Goal: Entertainment & Leisure: Consume media (video, audio)

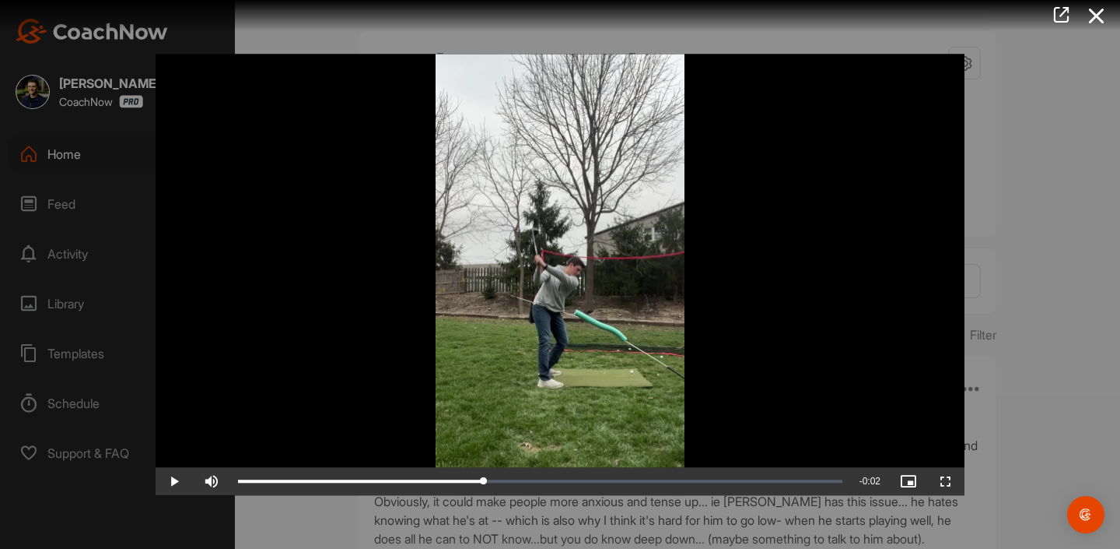
scroll to position [37855, 0]
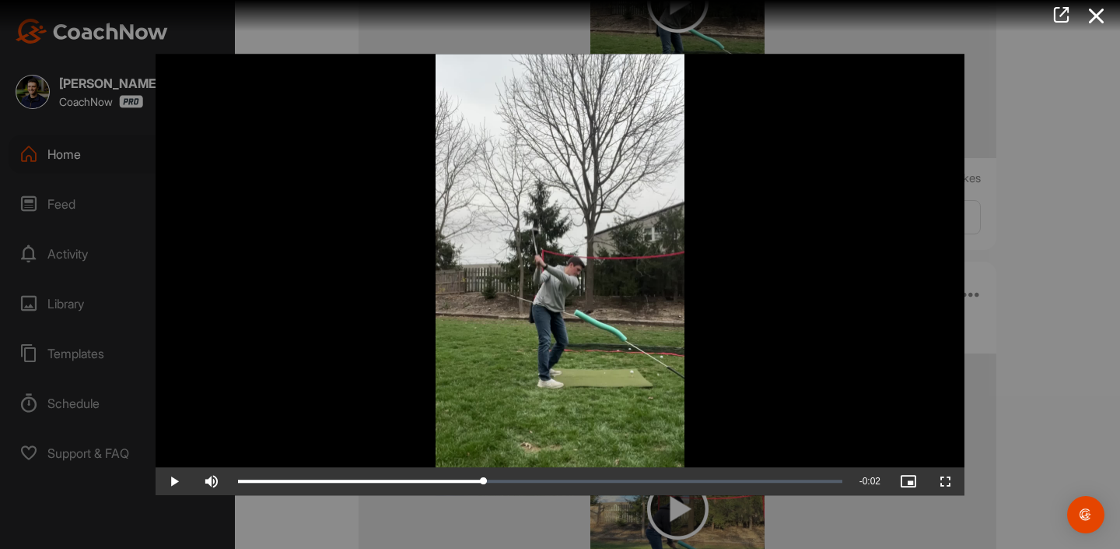
click at [1030, 195] on div at bounding box center [560, 274] width 1120 height 549
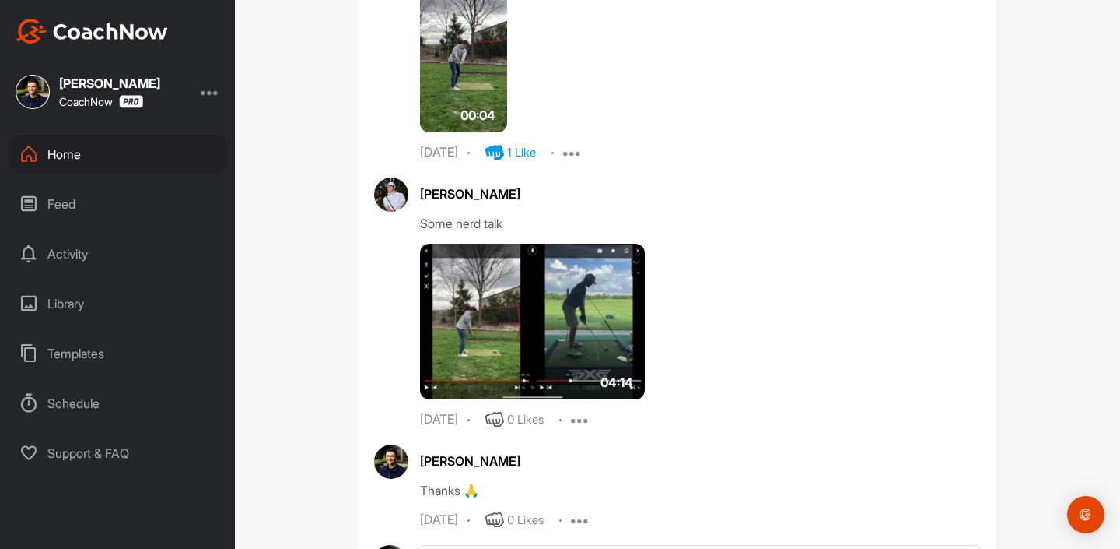
scroll to position [33635, 0]
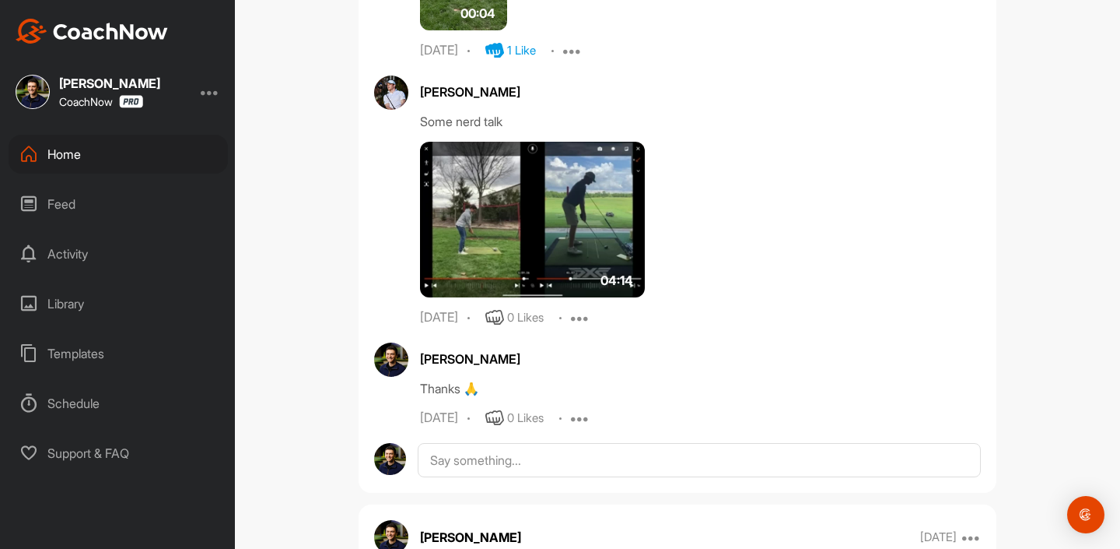
click at [523, 297] on img at bounding box center [532, 220] width 225 height 156
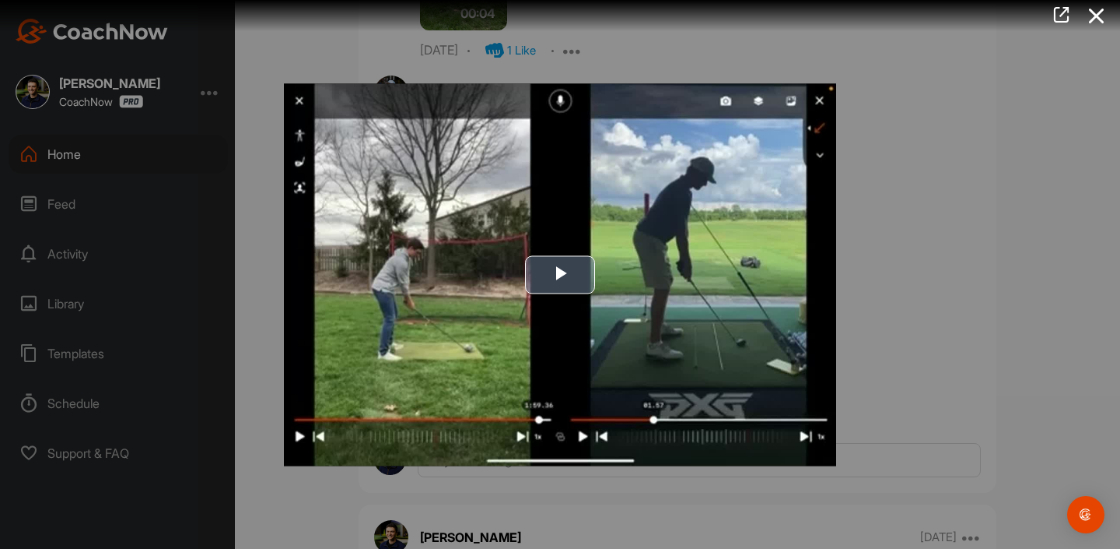
click at [545, 345] on img "Video Player" at bounding box center [560, 274] width 552 height 382
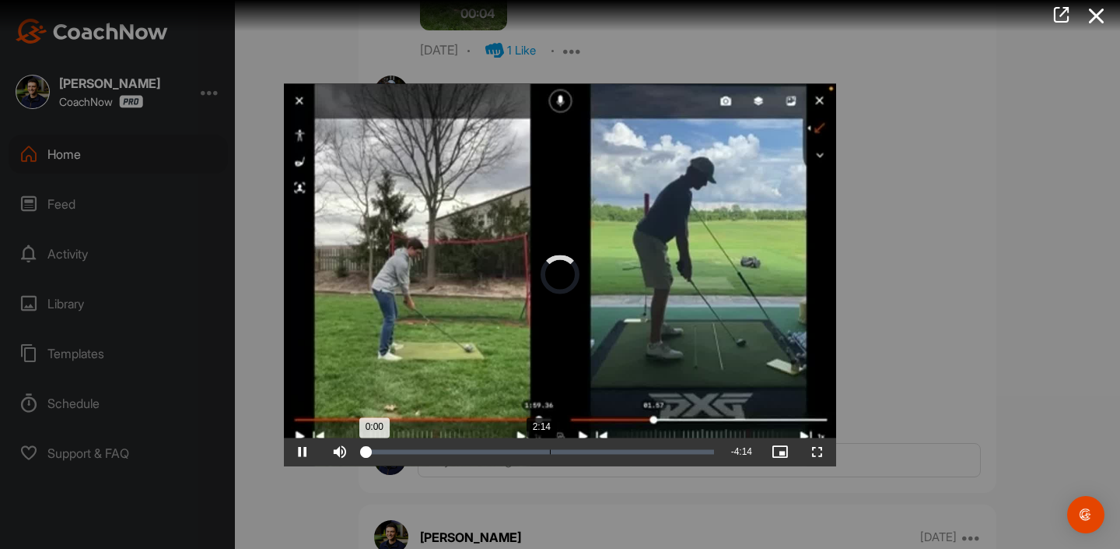
click at [542, 460] on div "Loaded : 0.67% 2:14 0:00" at bounding box center [540, 451] width 363 height 28
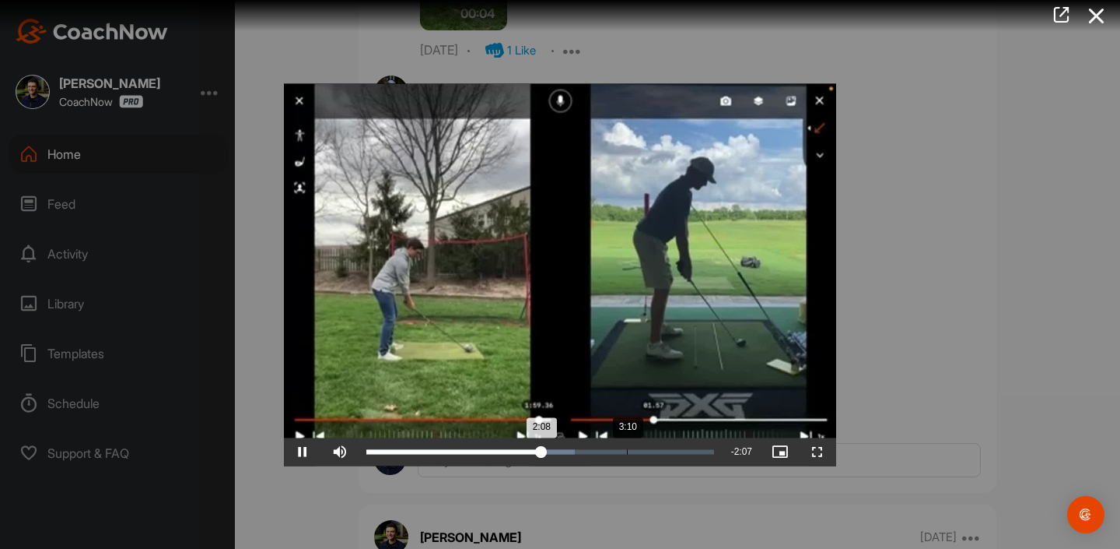
click at [627, 448] on div "Loaded : 59.99% 3:10 2:08" at bounding box center [540, 451] width 363 height 28
click at [470, 447] on div "Loaded : 78.67% 3:18 3:10" at bounding box center [540, 451] width 363 height 28
click at [513, 437] on video "Video Player" at bounding box center [560, 274] width 552 height 382
click at [491, 444] on div "Loaded : 0.00% 1:37 1:16" at bounding box center [540, 451] width 363 height 28
click at [510, 444] on div "Loaded : 68.51% 1:44 1:30" at bounding box center [540, 451] width 363 height 28
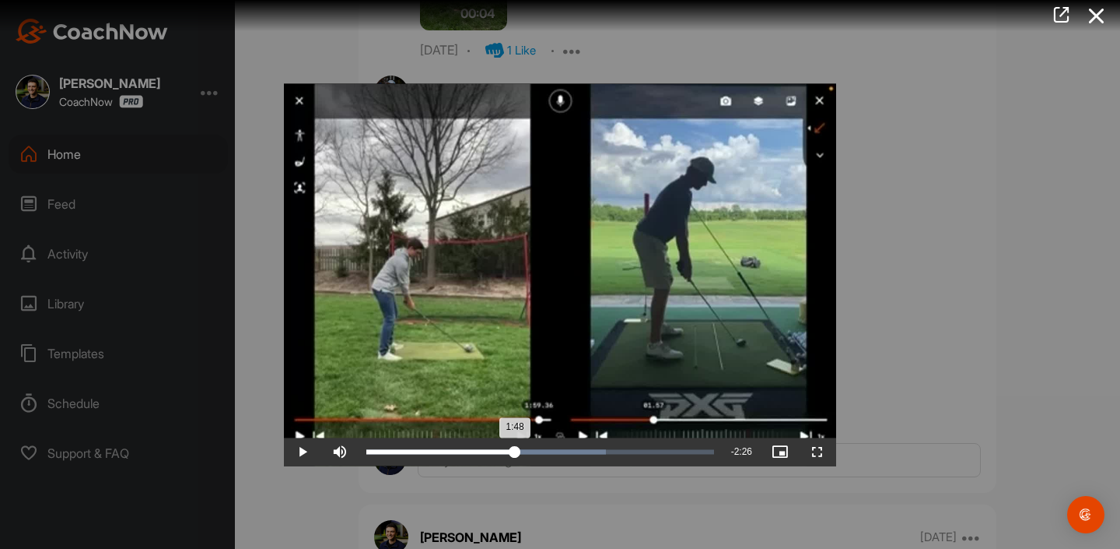
click at [515, 444] on div "Loaded : 69.04% 1:48 1:48" at bounding box center [540, 451] width 363 height 28
click at [520, 444] on div "Loaded : 69.04% 1:50 1:48" at bounding box center [540, 451] width 363 height 28
click at [532, 444] on div "Loaded : 70.07% 2:01 2:01" at bounding box center [540, 451] width 363 height 28
click at [543, 444] on div "Loaded : 71.25% 2:01 2:01" at bounding box center [540, 451] width 363 height 28
click at [575, 444] on div "Loaded : 73.39% 2:20 2:09" at bounding box center [540, 451] width 363 height 28
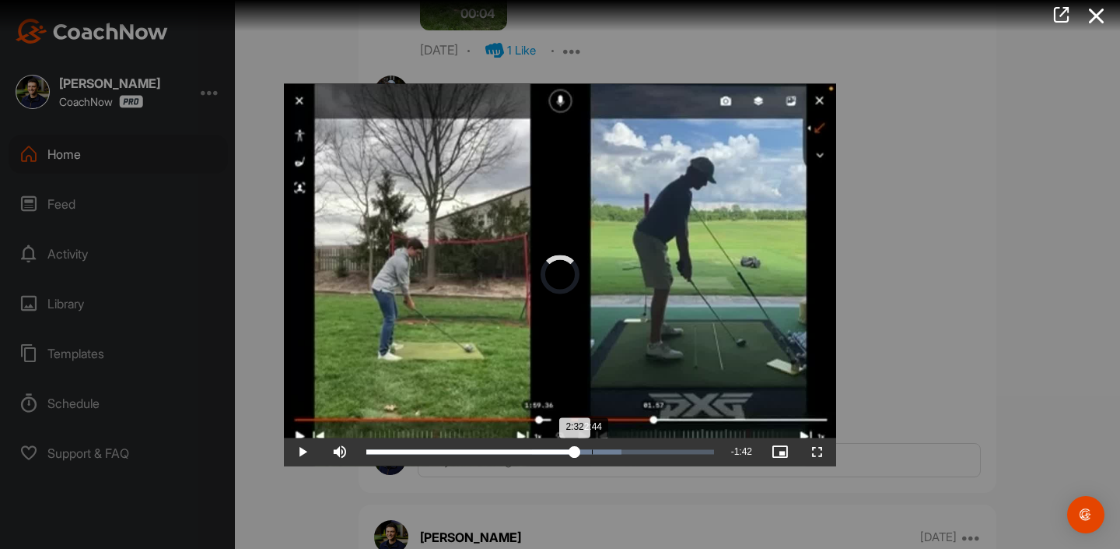
click at [596, 444] on div "Loaded : 73.39% 2:44 2:32" at bounding box center [540, 451] width 363 height 28
click at [482, 444] on div "Loaded : 100.00% 1:24 1:25" at bounding box center [540, 451] width 363 height 28
click at [438, 444] on div "Loaded : 100.00% 1:00 1:24" at bounding box center [540, 451] width 363 height 28
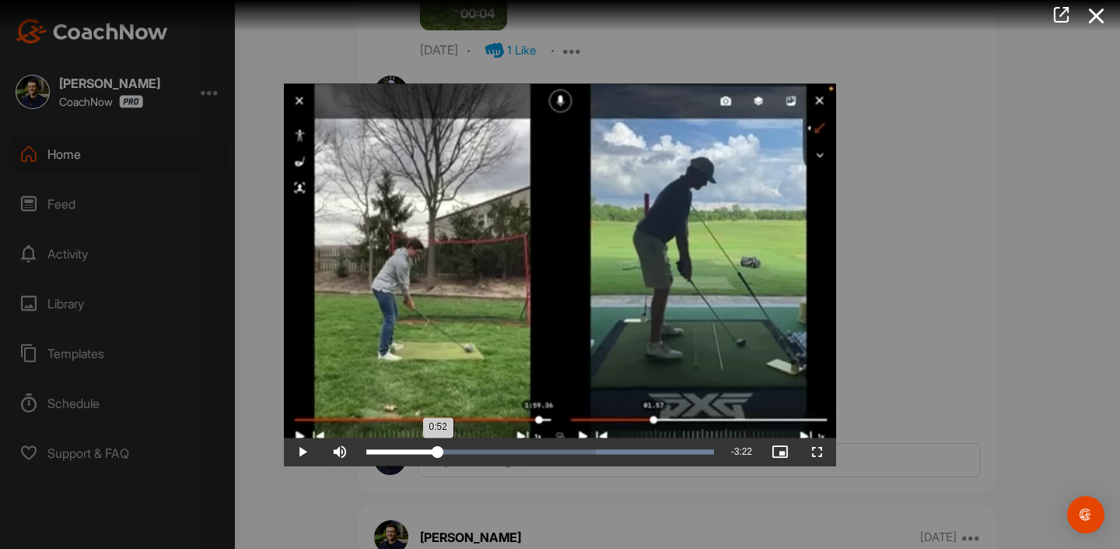
click at [438, 444] on div "Loaded : 100.00% 0:52 0:52" at bounding box center [540, 451] width 363 height 28
click at [949, 321] on div at bounding box center [560, 274] width 1120 height 549
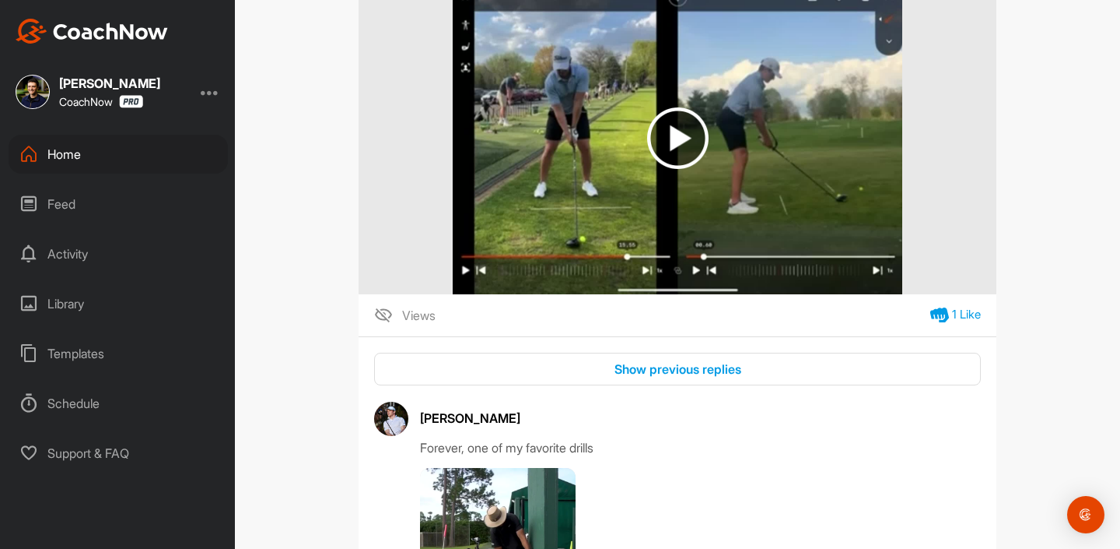
scroll to position [26079, 0]
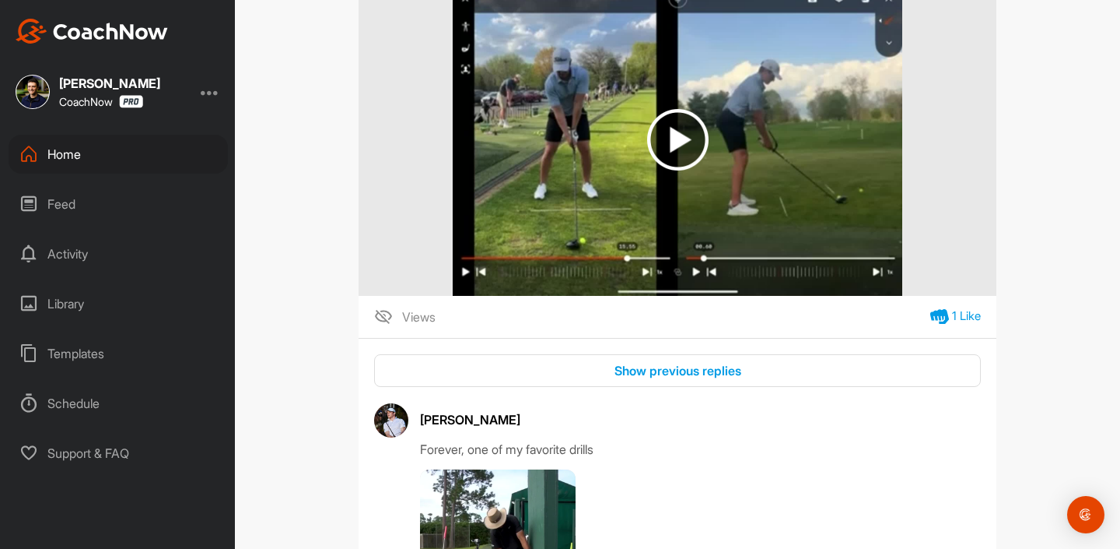
click at [700, 174] on img at bounding box center [678, 139] width 450 height 311
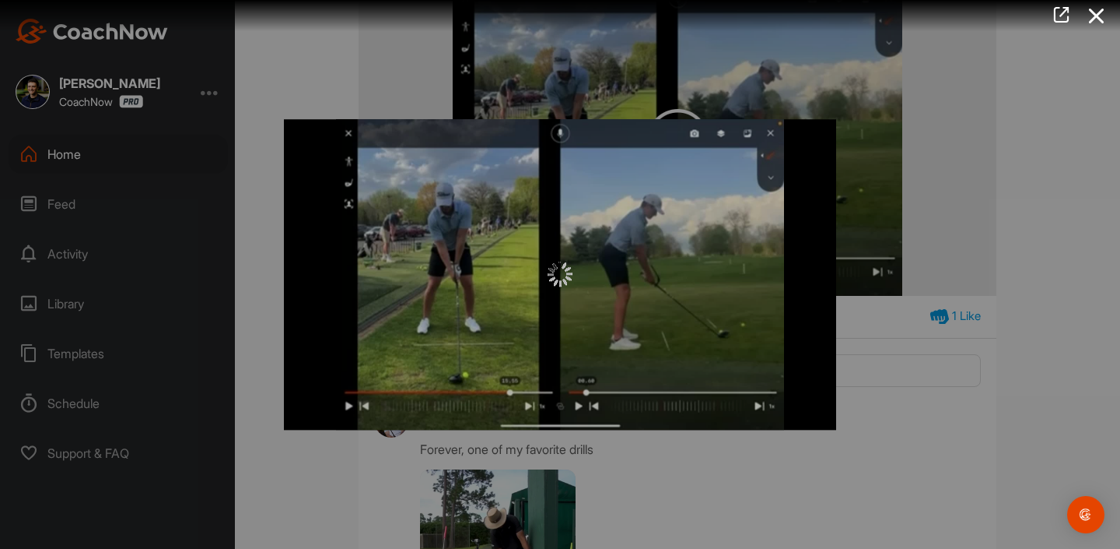
click at [577, 233] on div at bounding box center [560, 274] width 552 height 310
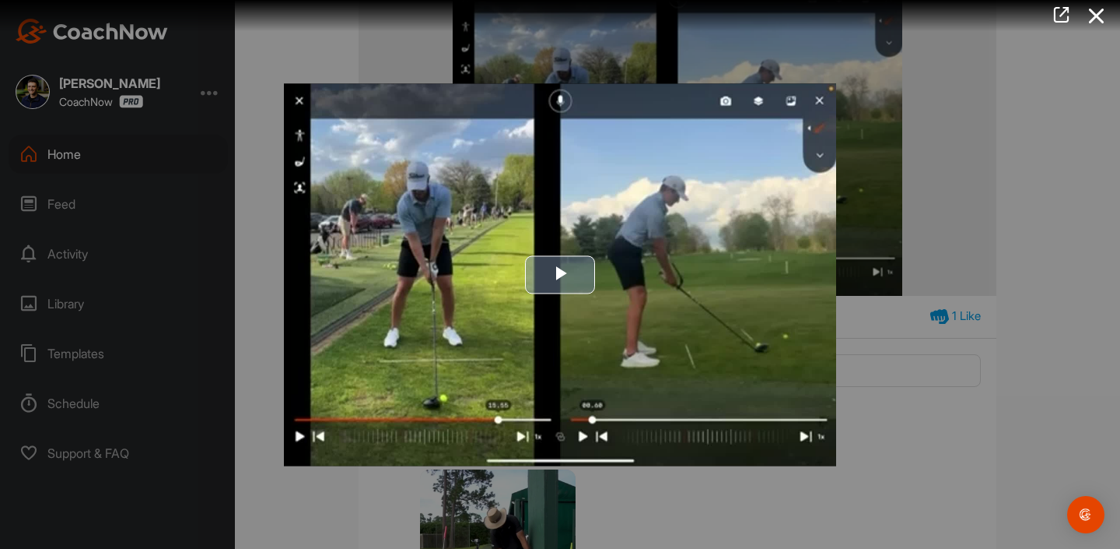
click at [572, 255] on button "Play Video" at bounding box center [560, 274] width 70 height 38
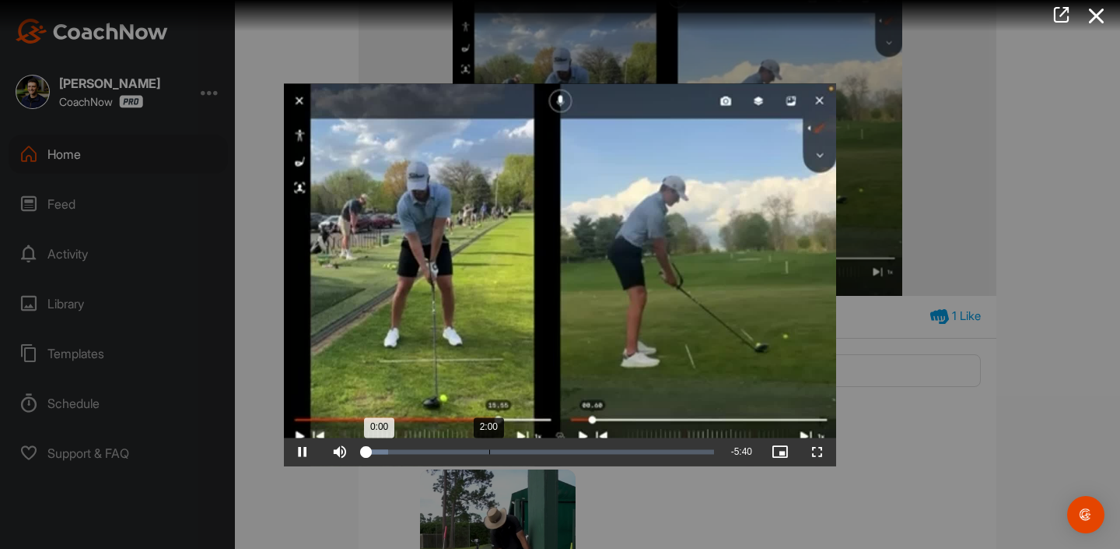
click at [489, 454] on div "Loaded : 6.37% 2:00 0:00" at bounding box center [540, 451] width 363 height 28
click at [453, 447] on div "Loaded : 39.91% 1:37 2:00" at bounding box center [540, 451] width 363 height 28
click at [520, 437] on video "Video Player" at bounding box center [560, 274] width 552 height 382
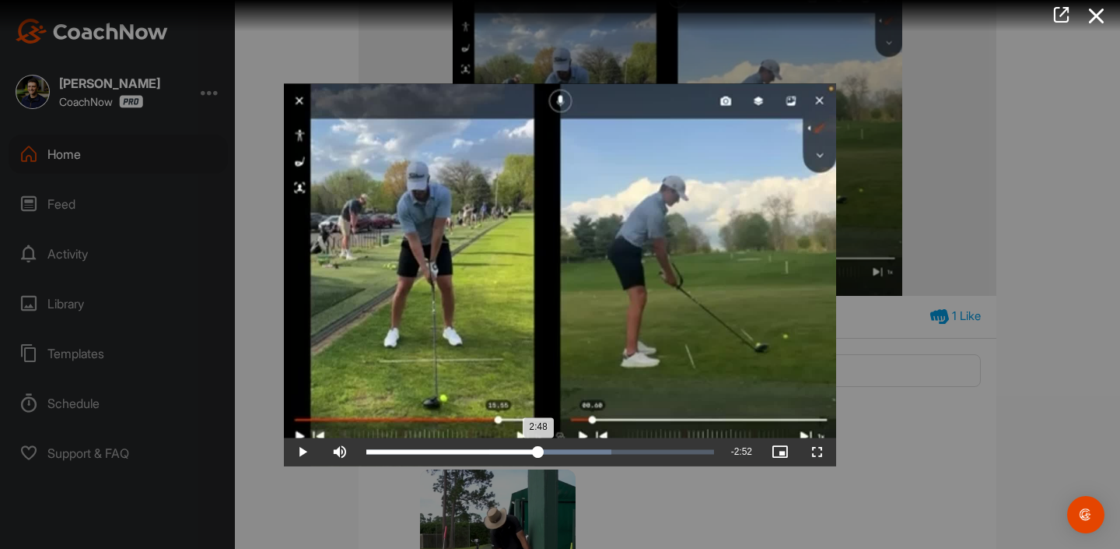
click at [538, 451] on div "Loaded : 70.43% 2:48 2:48" at bounding box center [540, 451] width 348 height 5
click at [584, 454] on div "Loaded : 69.70% 3:33 2:48" at bounding box center [540, 451] width 348 height 5
click at [615, 455] on div "Loaded : 74.96% 4:03 3:33" at bounding box center [540, 451] width 363 height 28
click at [556, 458] on div "Loaded : 100.00% 3:07 4:03" at bounding box center [540, 451] width 363 height 28
click at [488, 458] on div "Loaded : 100.00% 2:57 3:06" at bounding box center [540, 451] width 363 height 28
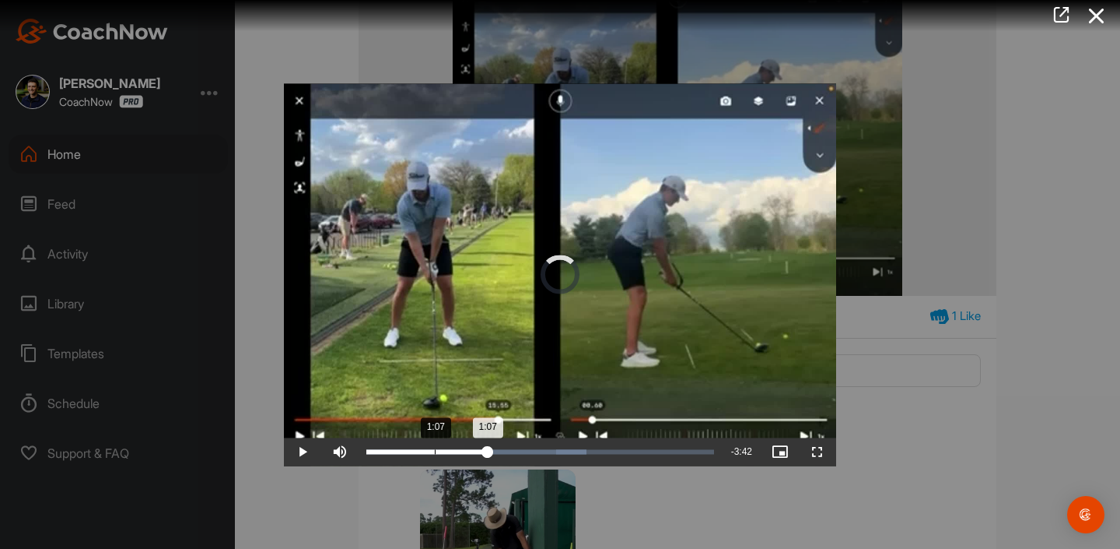
click at [435, 458] on div "Loaded : 63.37% 1:07 1:07" at bounding box center [540, 451] width 363 height 28
click at [405, 458] on div "Loaded : 63.37% 0:38 1:07" at bounding box center [540, 451] width 363 height 28
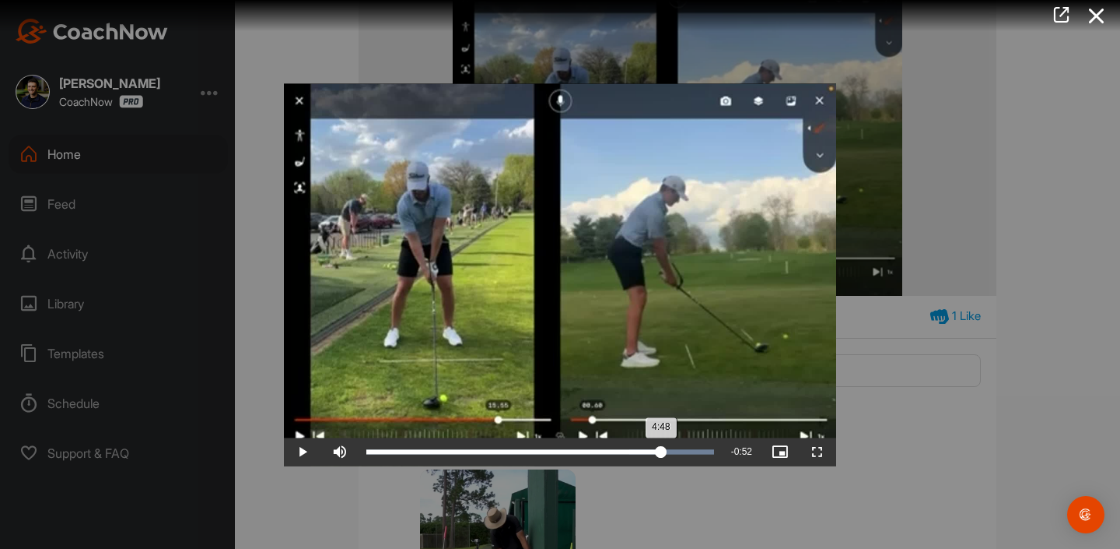
drag, startPoint x: 380, startPoint y: 458, endPoint x: 661, endPoint y: 464, distance: 281.7
click at [661, 464] on div "Loaded : 100.00% 4:48 4:48" at bounding box center [540, 451] width 363 height 28
click at [678, 452] on div "Loaded : 100.00% 4:53 4:48" at bounding box center [540, 451] width 348 height 5
click at [696, 452] on div "Loaded : 100.00% 5:21 5:22" at bounding box center [540, 451] width 348 height 5
click at [651, 452] on div "Loaded : 100.00% 4:41 5:22" at bounding box center [540, 451] width 348 height 5
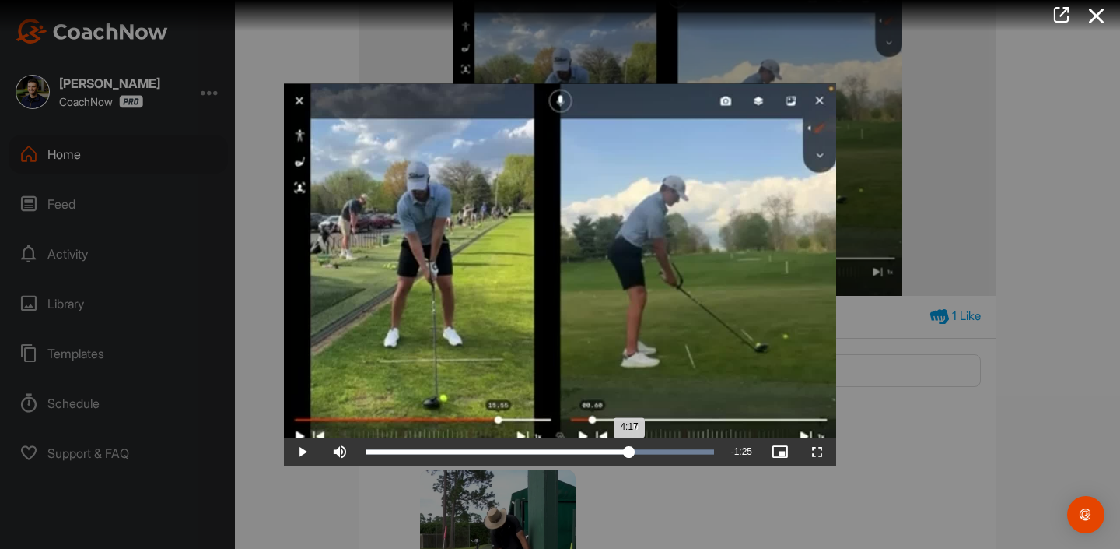
click at [629, 452] on div "4:17" at bounding box center [497, 451] width 263 height 5
drag, startPoint x: 623, startPoint y: 452, endPoint x: 636, endPoint y: 451, distance: 12.5
click at [636, 451] on div "4:23" at bounding box center [500, 451] width 269 height 5
click at [297, 451] on span "Video Player" at bounding box center [302, 451] width 37 height 0
click at [672, 457] on div "Loaded : 100.00% 5:14 4:25" at bounding box center [540, 451] width 363 height 28
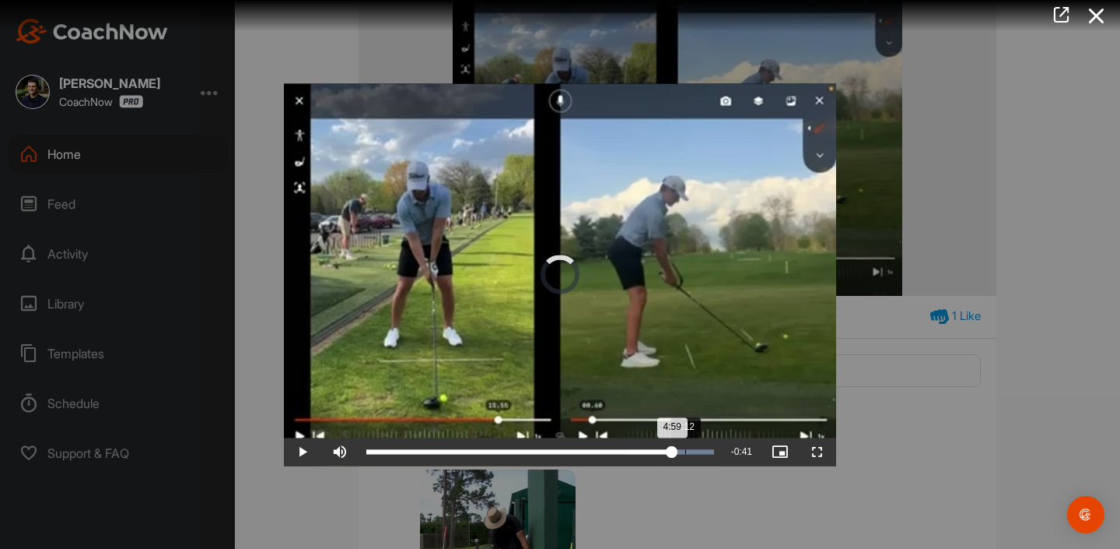
click at [686, 454] on div "Loaded : 100.00% 5:12 4:59" at bounding box center [540, 451] width 348 height 5
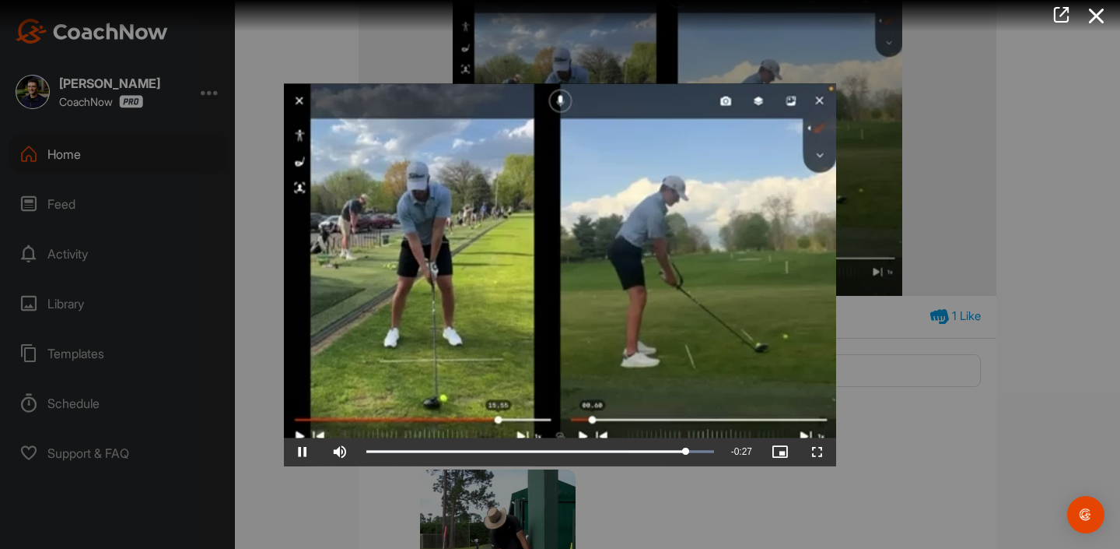
click at [909, 338] on div at bounding box center [560, 274] width 1120 height 549
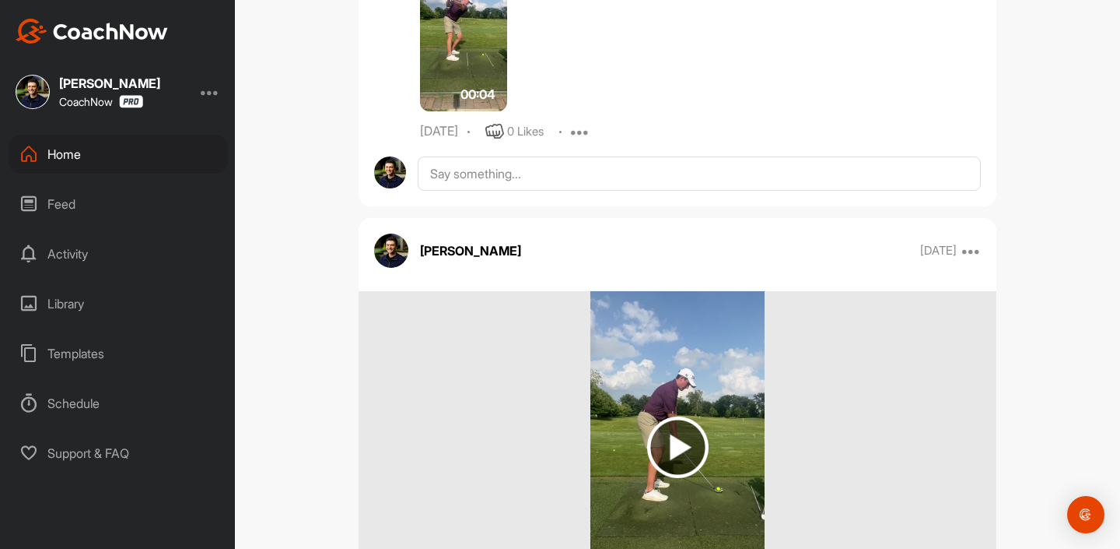
scroll to position [16123, 0]
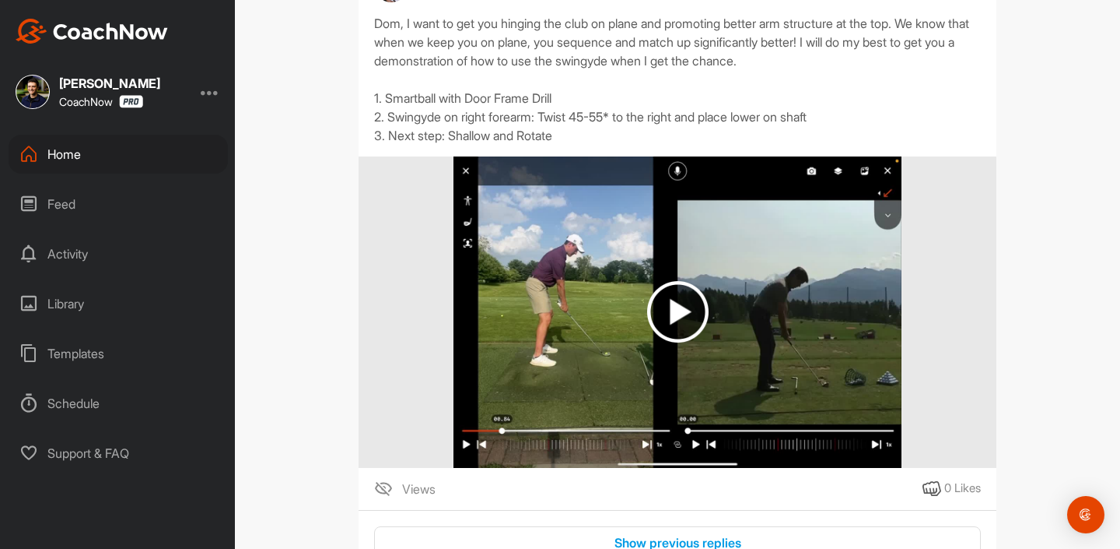
click at [705, 342] on img at bounding box center [677, 311] width 61 height 61
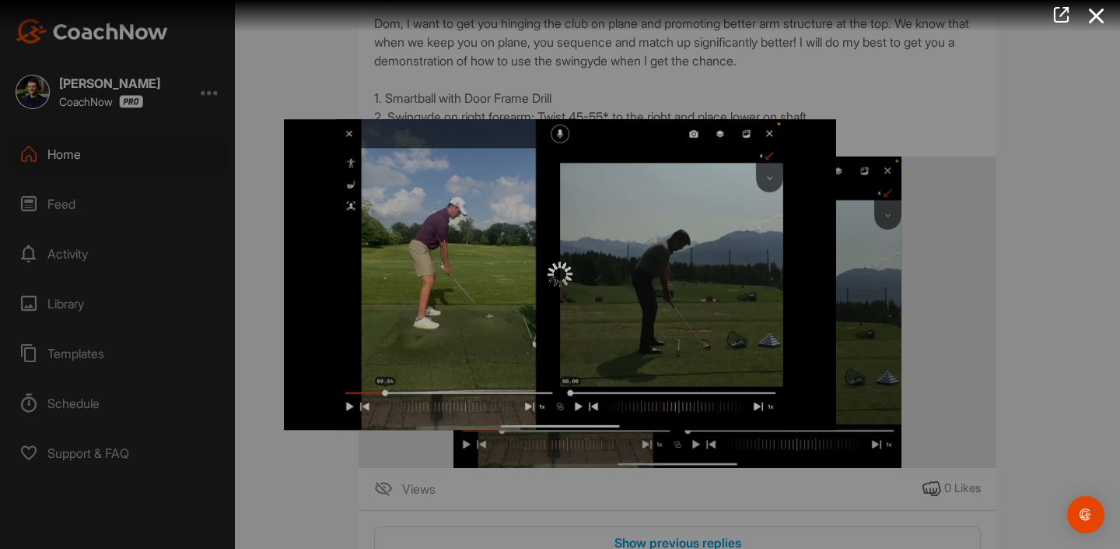
click at [536, 279] on div at bounding box center [560, 274] width 552 height 25
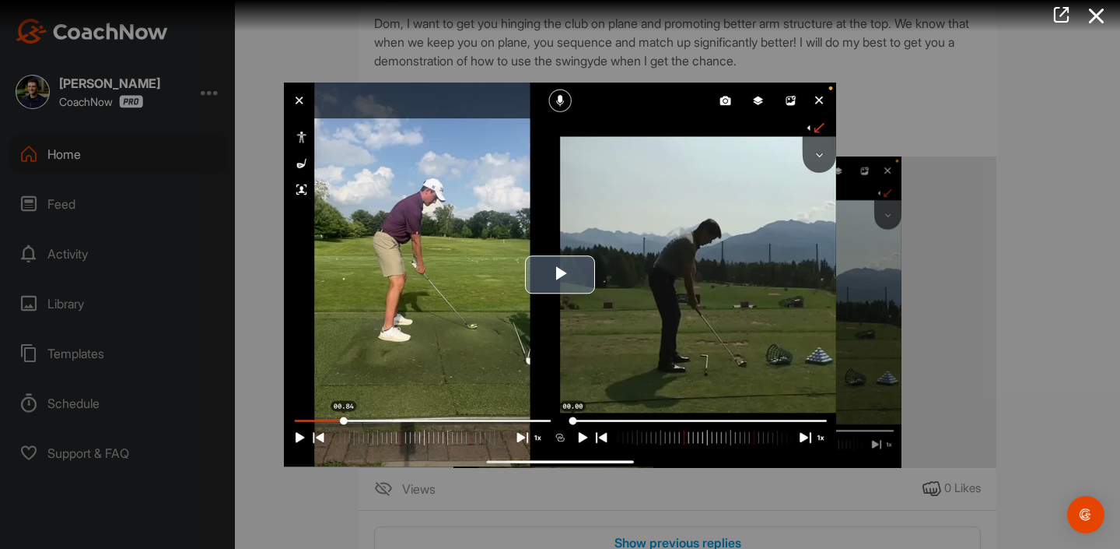
click at [560, 274] on span "Video Player" at bounding box center [560, 274] width 0 height 0
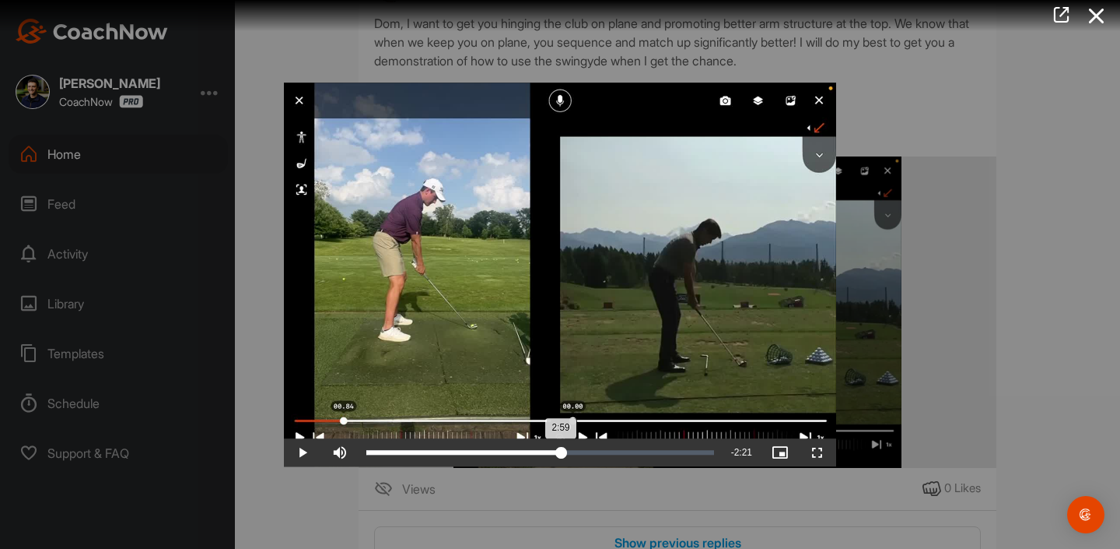
click at [562, 450] on div "Loaded : 0.14% 2:59 2:59" at bounding box center [540, 452] width 348 height 5
click at [488, 440] on div "Loaded : 62.58% 1:51 1:51" at bounding box center [540, 452] width 363 height 28
click at [516, 442] on div "Loaded : 34.90% 1:52 1:52" at bounding box center [540, 452] width 363 height 28
drag, startPoint x: 433, startPoint y: 454, endPoint x: 486, endPoint y: 454, distance: 52.1
click at [486, 454] on div "Loaded : 60.22% 1:47 1:46" at bounding box center [540, 452] width 348 height 5
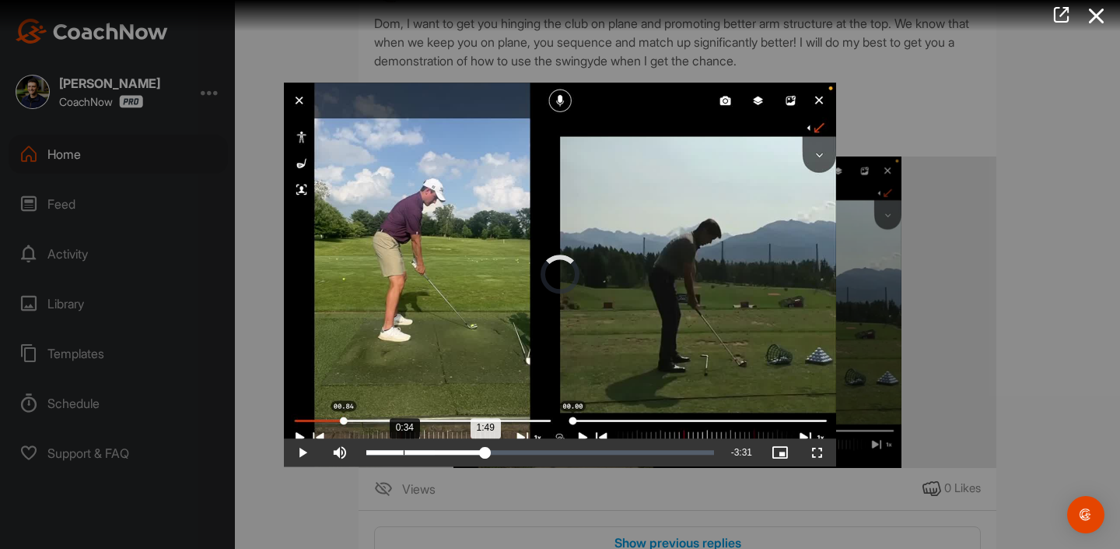
click at [404, 454] on div "Loaded : 19.69% 0:34 1:49" at bounding box center [540, 452] width 348 height 5
click at [424, 454] on div "Loaded : 34.93% 0:48 0:34" at bounding box center [540, 452] width 348 height 5
click at [434, 454] on div "Progress Bar" at bounding box center [446, 452] width 84 height 5
drag, startPoint x: 435, startPoint y: 454, endPoint x: 532, endPoint y: 446, distance: 97.6
click at [532, 450] on div "2:30" at bounding box center [449, 452] width 166 height 5
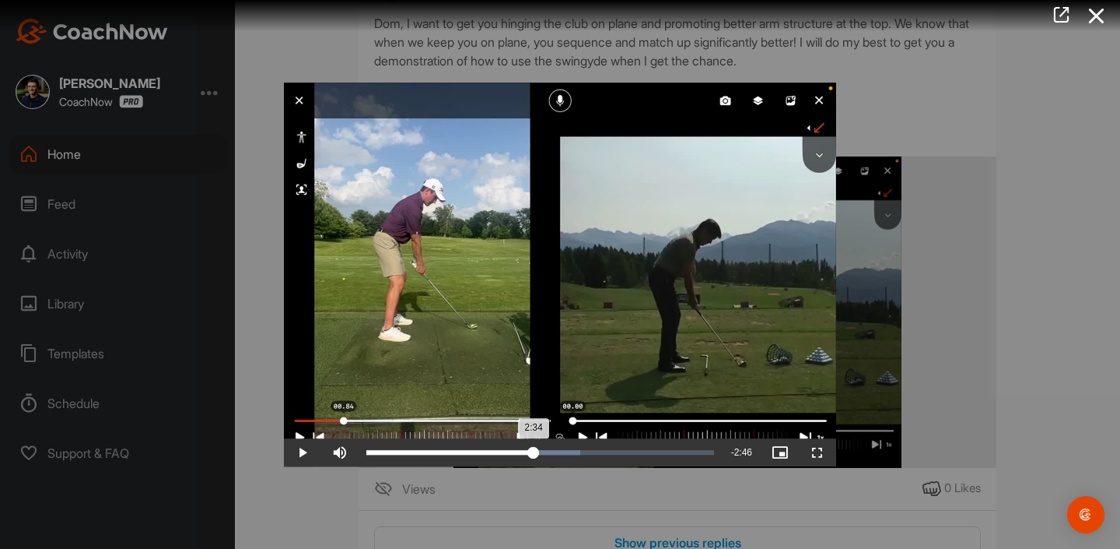
drag, startPoint x: 544, startPoint y: 447, endPoint x: 534, endPoint y: 445, distance: 10.2
click at [534, 445] on div "Loaded : 61.48% 2:34 2:34" at bounding box center [540, 452] width 363 height 28
click at [535, 454] on div "2:36" at bounding box center [451, 452] width 170 height 5
click at [530, 454] on div "2:35" at bounding box center [450, 452] width 168 height 5
click at [301, 452] on span "Video Player" at bounding box center [302, 452] width 37 height 0
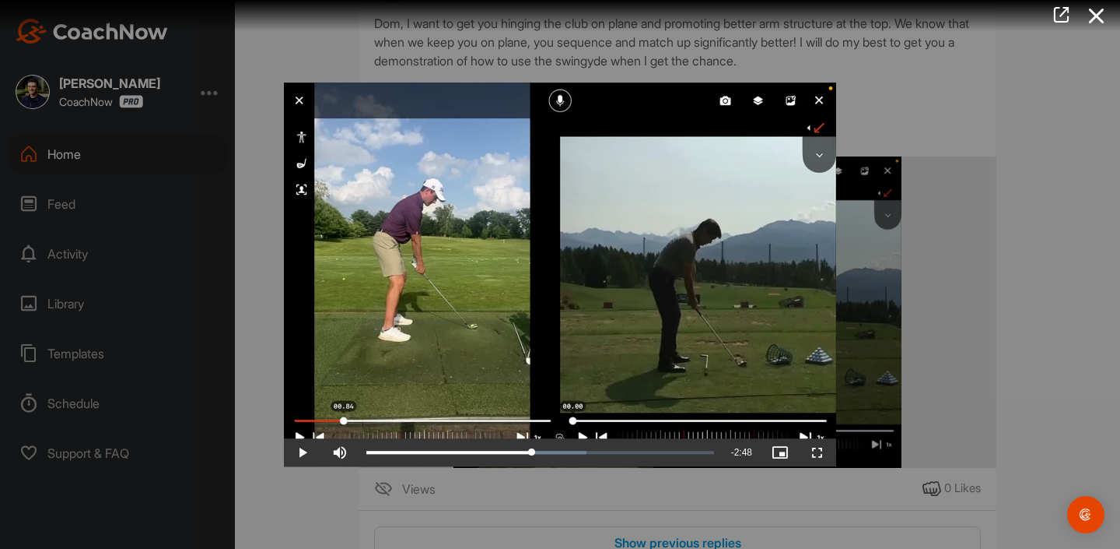
click at [301, 452] on span "Video Player" at bounding box center [302, 452] width 37 height 0
